Goal: Check status: Check status

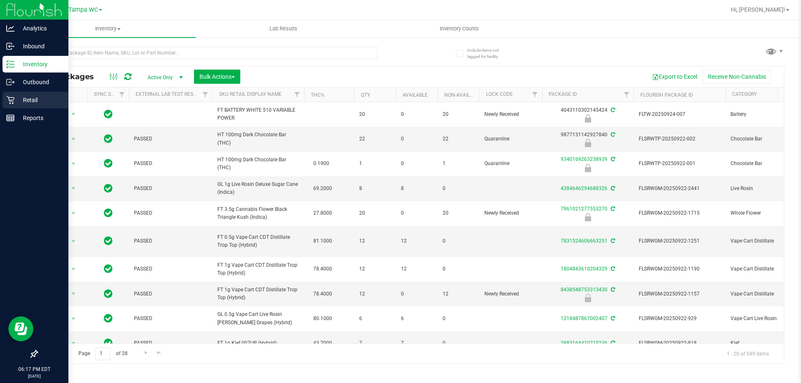
click at [8, 96] on icon at bounding box center [10, 100] width 8 height 8
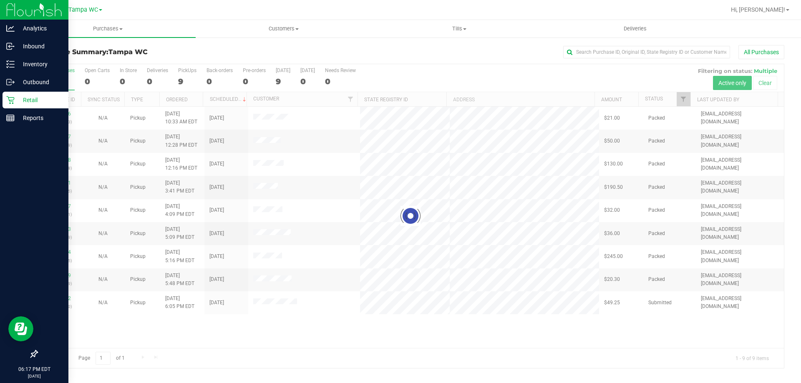
click at [301, 129] on div at bounding box center [410, 216] width 747 height 304
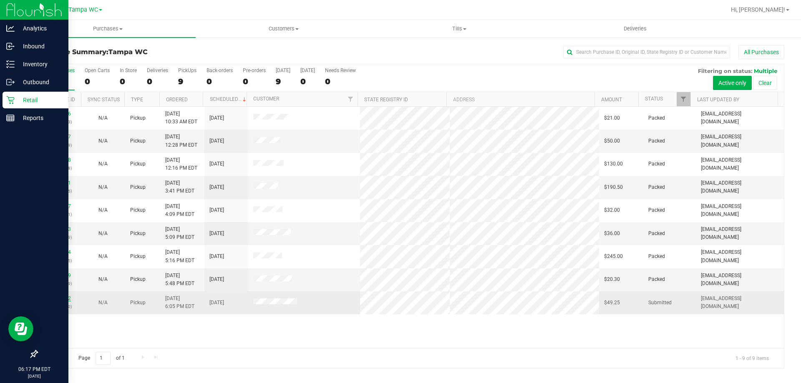
click at [66, 298] on link "12011422" at bounding box center [59, 299] width 23 height 6
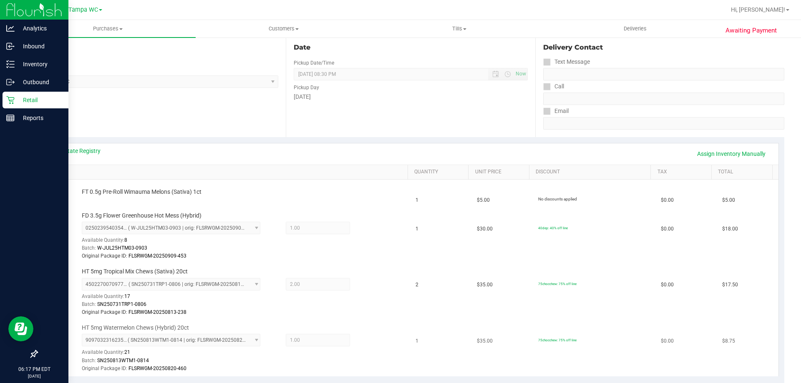
scroll to position [83, 0]
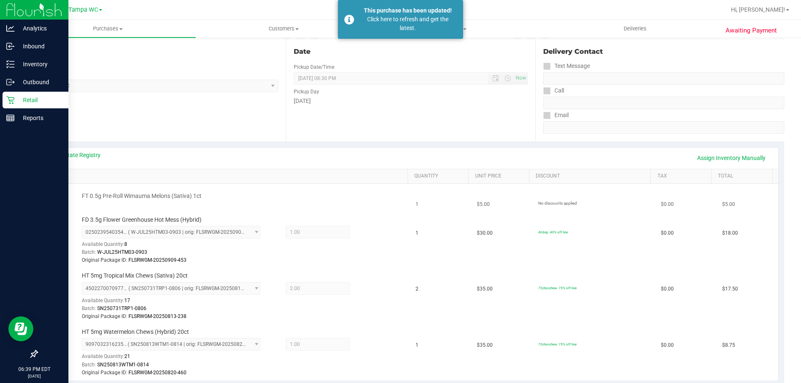
click at [257, 201] on div at bounding box center [243, 201] width 322 height 0
click at [14, 101] on icon at bounding box center [10, 100] width 8 height 8
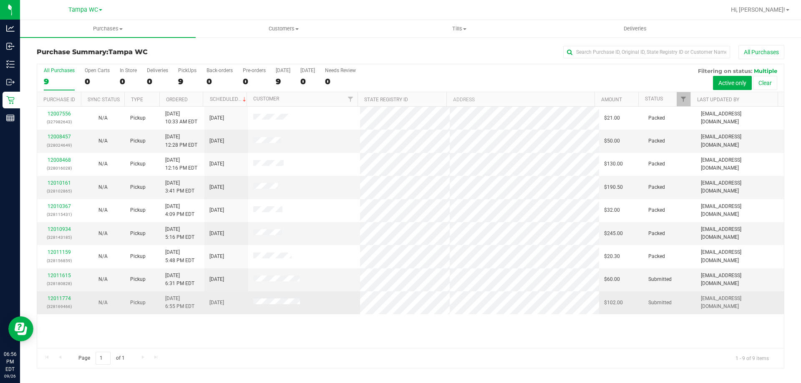
click at [68, 304] on p "(328169466)" at bounding box center [59, 307] width 34 height 8
click at [66, 302] on div "12011774 (328169466)" at bounding box center [59, 303] width 34 height 16
click at [68, 298] on link "12011774" at bounding box center [59, 299] width 23 height 6
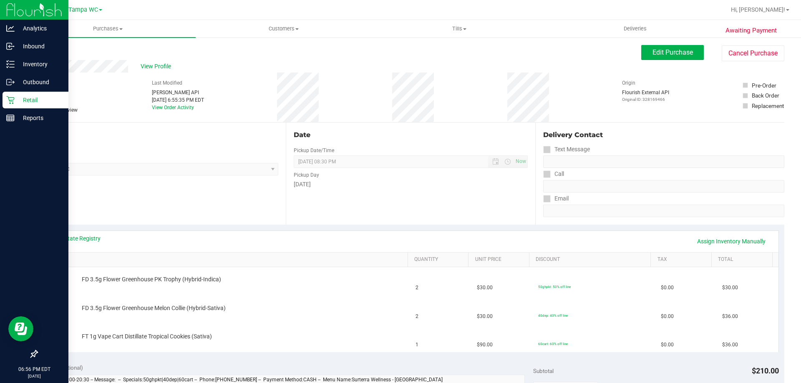
click at [32, 105] on p "Retail" at bounding box center [40, 100] width 50 height 10
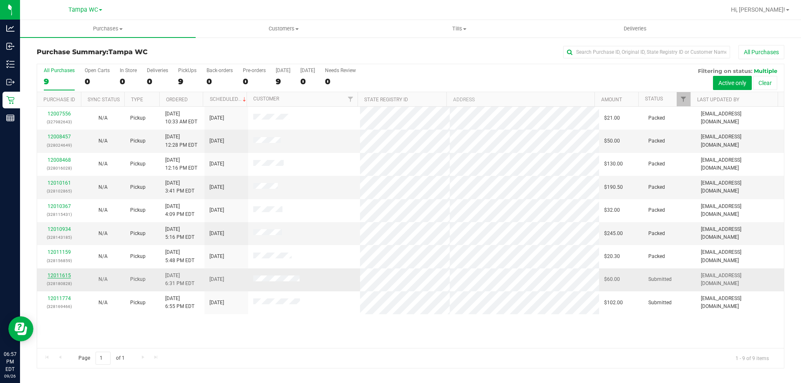
click at [59, 276] on link "12011615" at bounding box center [59, 276] width 23 height 6
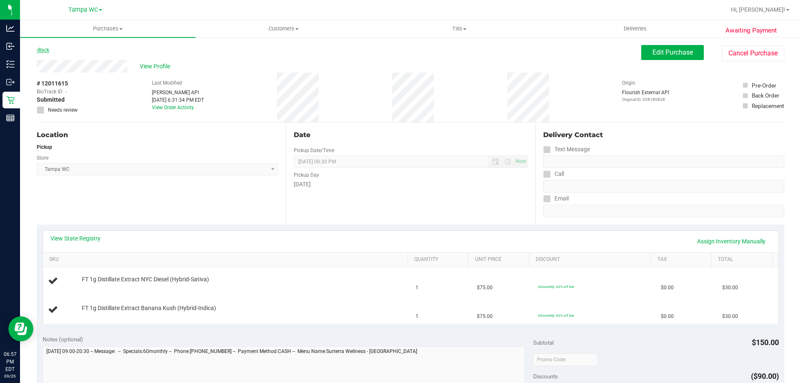
click at [46, 50] on link "Back" at bounding box center [43, 50] width 13 height 6
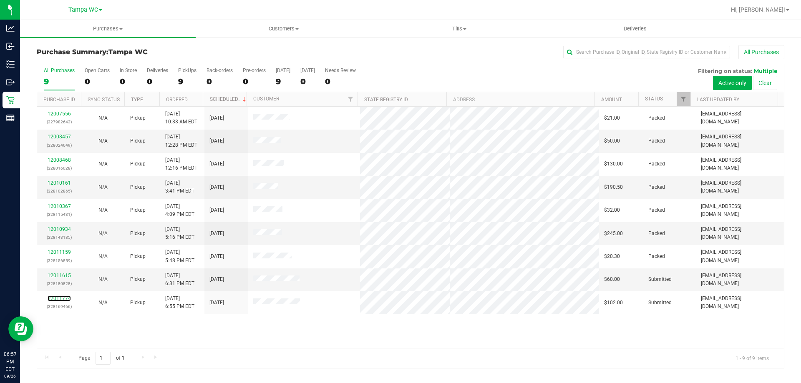
click at [60, 298] on link "12011774" at bounding box center [59, 299] width 23 height 6
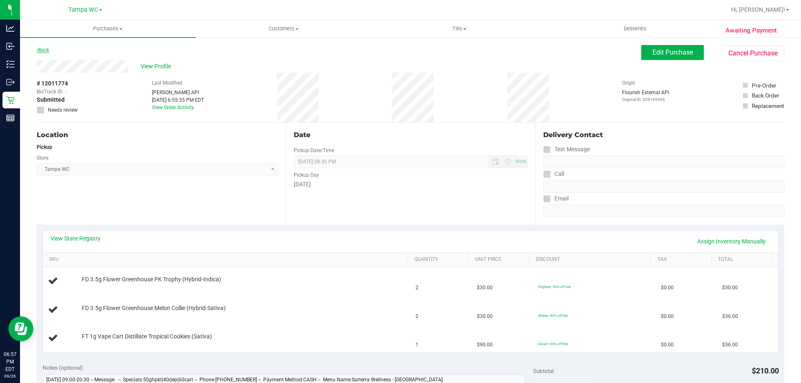
click at [42, 52] on link "Back" at bounding box center [43, 50] width 13 height 6
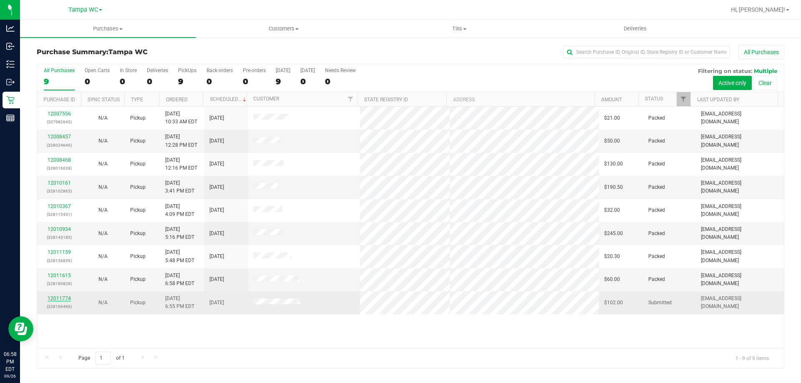
click at [66, 299] on link "12011774" at bounding box center [59, 299] width 23 height 6
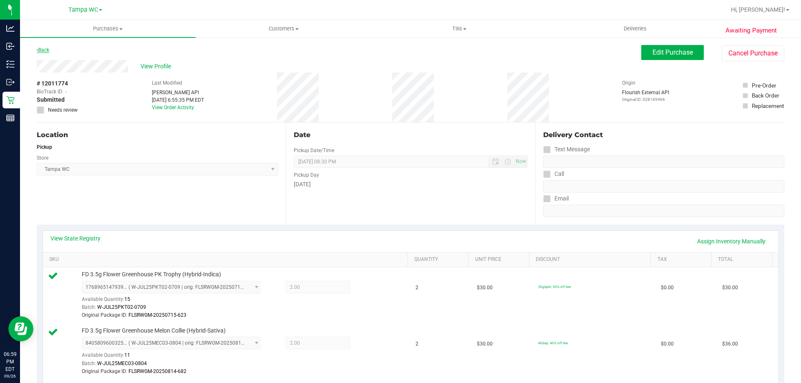
click at [44, 48] on link "Back" at bounding box center [43, 50] width 13 height 6
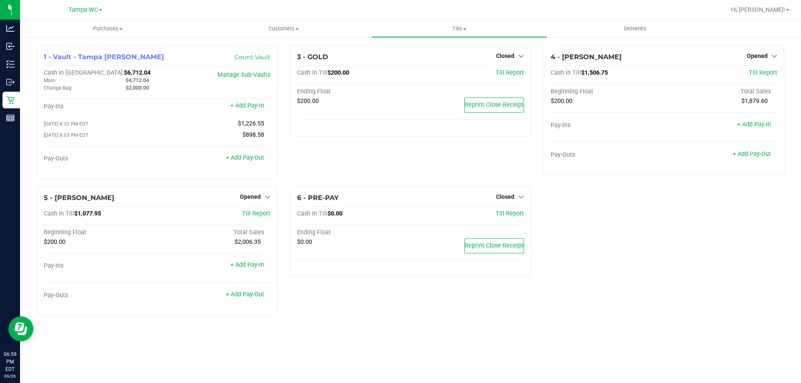
click at [363, 165] on div "3 - GOLD Closed Open Till Cash In Till $200.00 Till Report Ending Float $200.00…" at bounding box center [410, 115] width 253 height 141
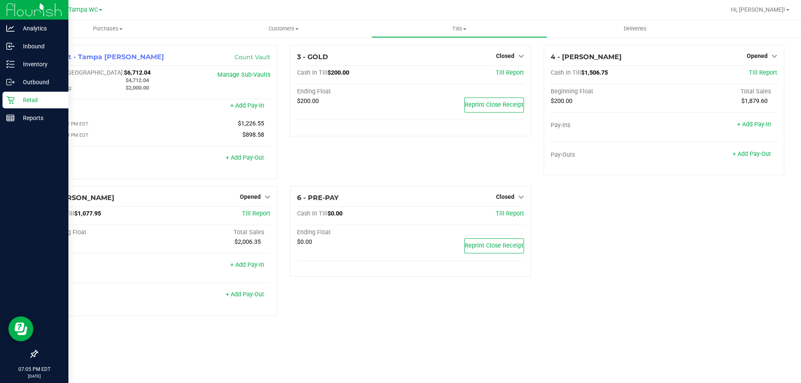
click at [13, 101] on icon at bounding box center [10, 100] width 8 height 8
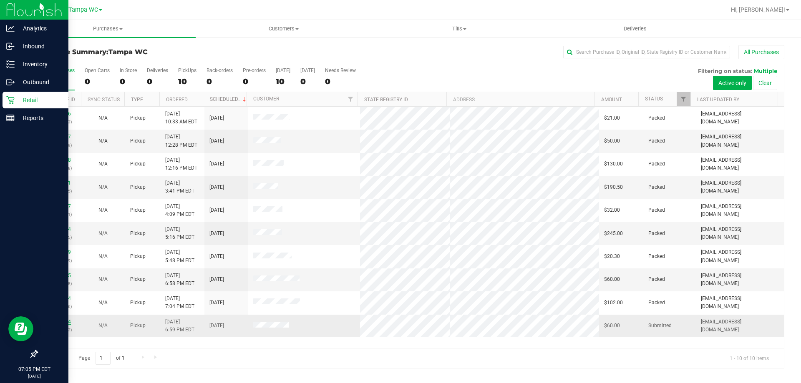
click at [68, 323] on link "12011804" at bounding box center [59, 322] width 23 height 6
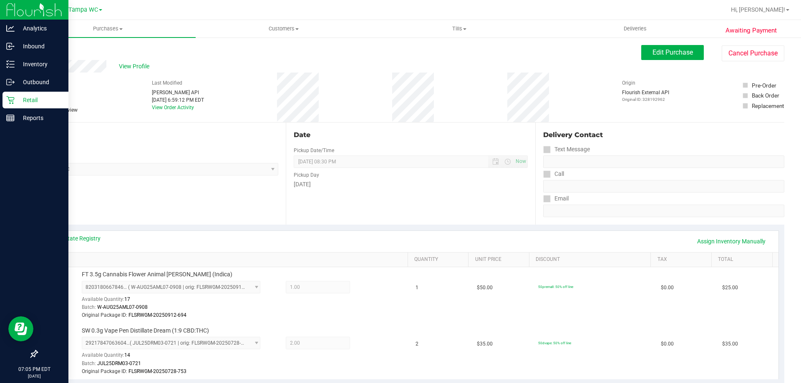
click at [43, 48] on link "Back" at bounding box center [43, 50] width 13 height 6
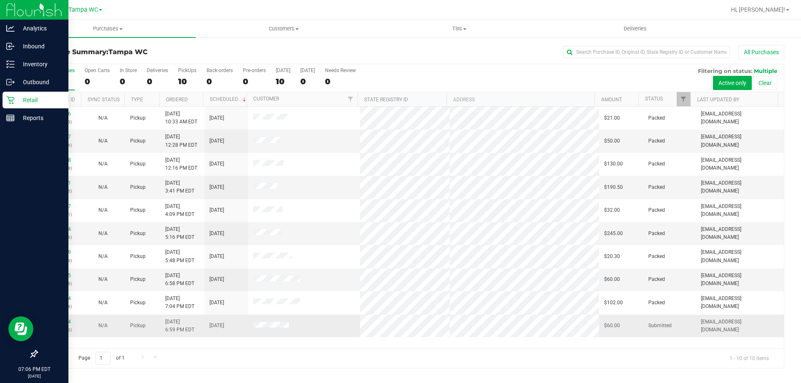
click at [67, 319] on div "12011804 (328192962)" at bounding box center [59, 326] width 34 height 16
click at [62, 321] on link "12011804" at bounding box center [59, 322] width 23 height 6
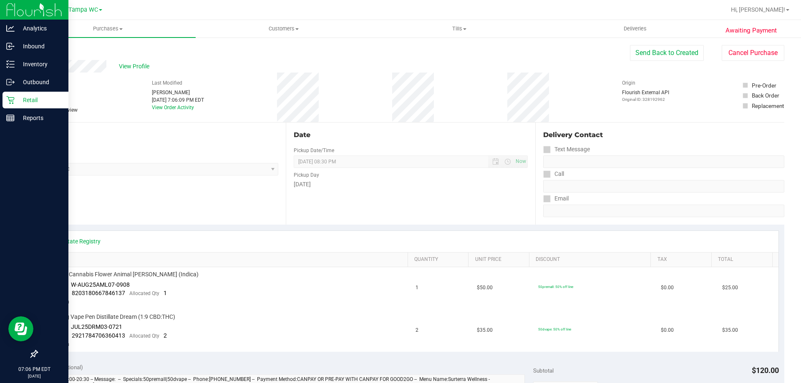
click at [49, 50] on link "Back" at bounding box center [43, 50] width 13 height 6
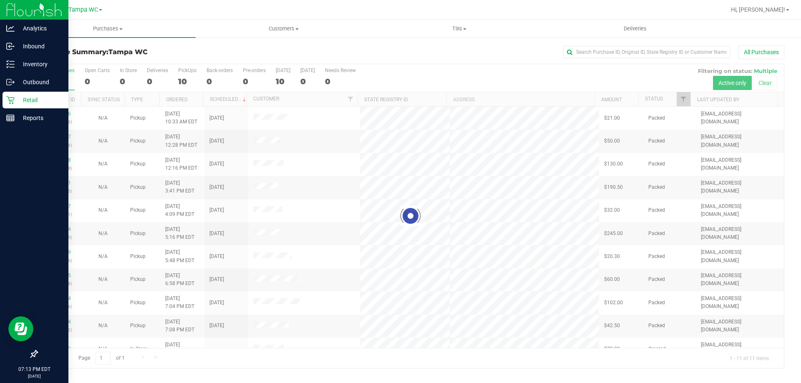
click at [62, 73] on div at bounding box center [410, 216] width 747 height 304
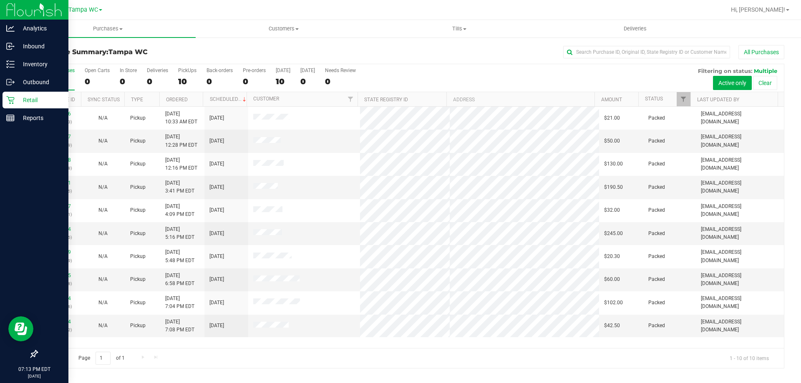
click at [57, 77] on div "10" at bounding box center [59, 82] width 31 height 10
click at [0, 0] on input "All Purchases 10" at bounding box center [0, 0] width 0 height 0
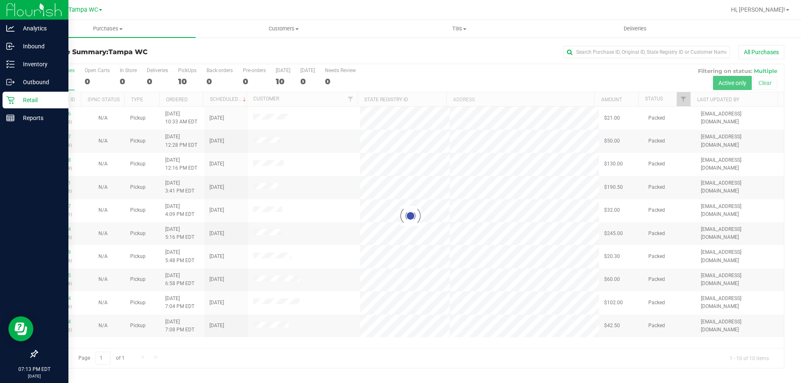
click at [204, 49] on h3 "Purchase Summary: Tampa WC" at bounding box center [161, 52] width 249 height 8
